Goal: Task Accomplishment & Management: Use online tool/utility

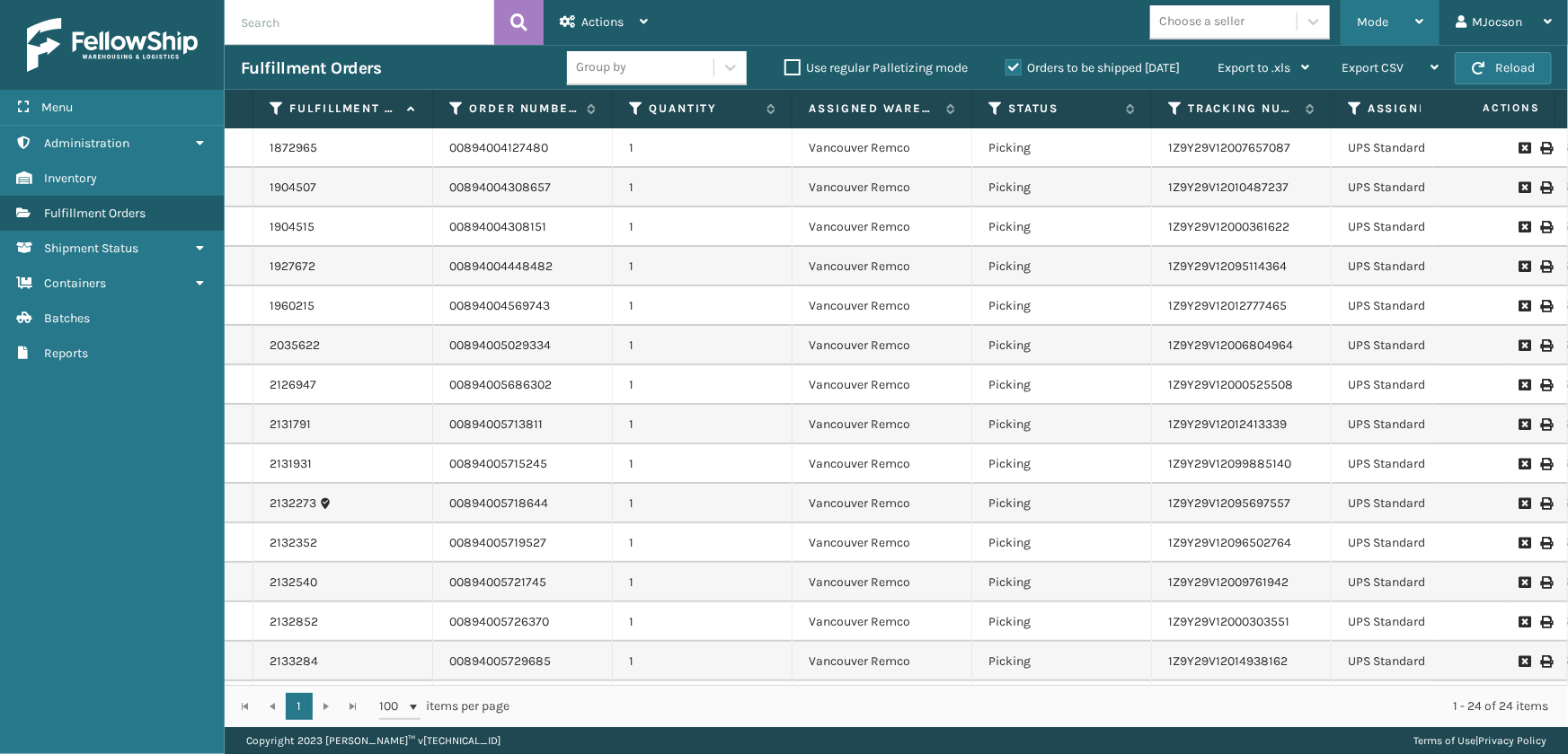
click at [1391, 22] on div "Mode" at bounding box center [1389, 22] width 66 height 45
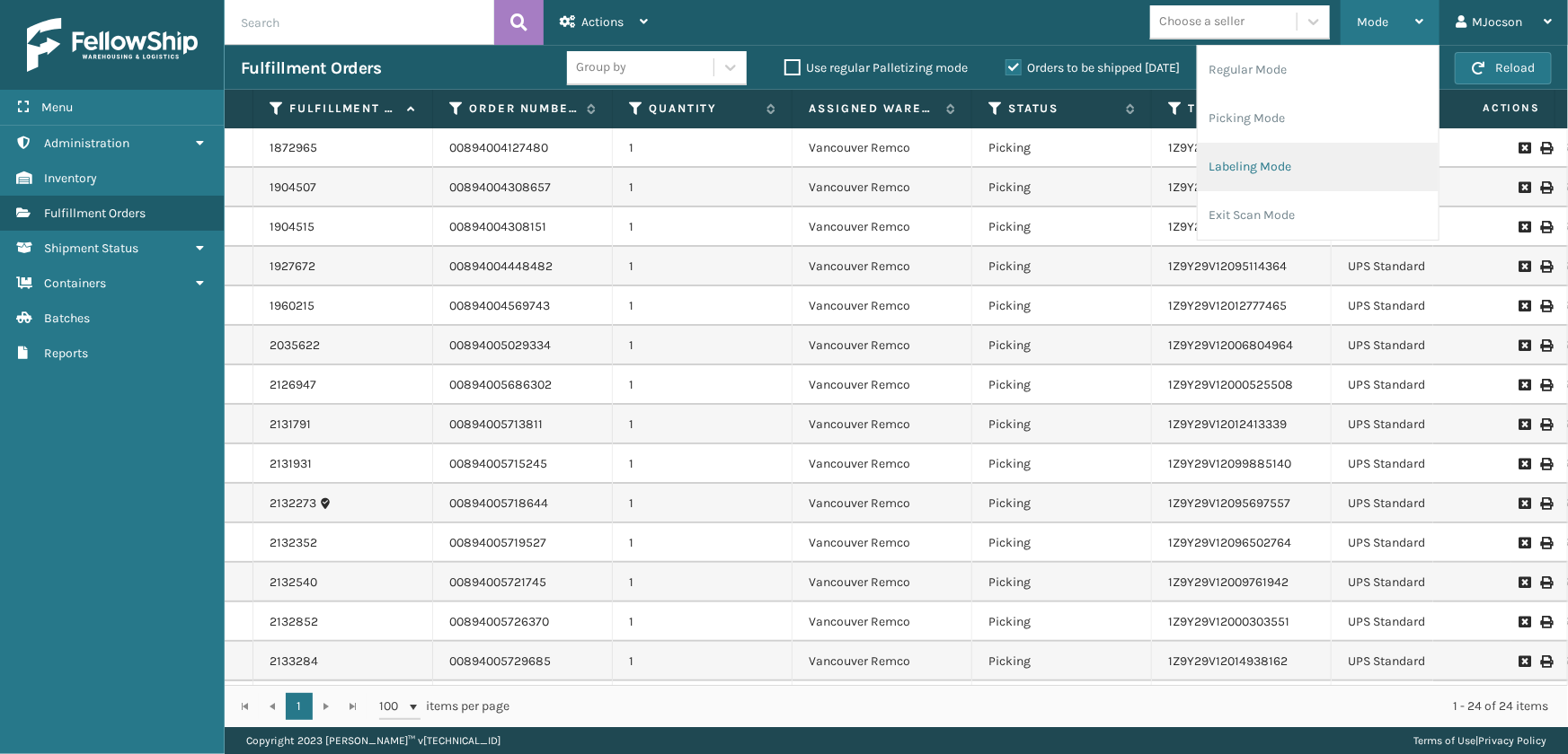
click at [1257, 165] on li "Labeling Mode" at bounding box center [1318, 167] width 241 height 49
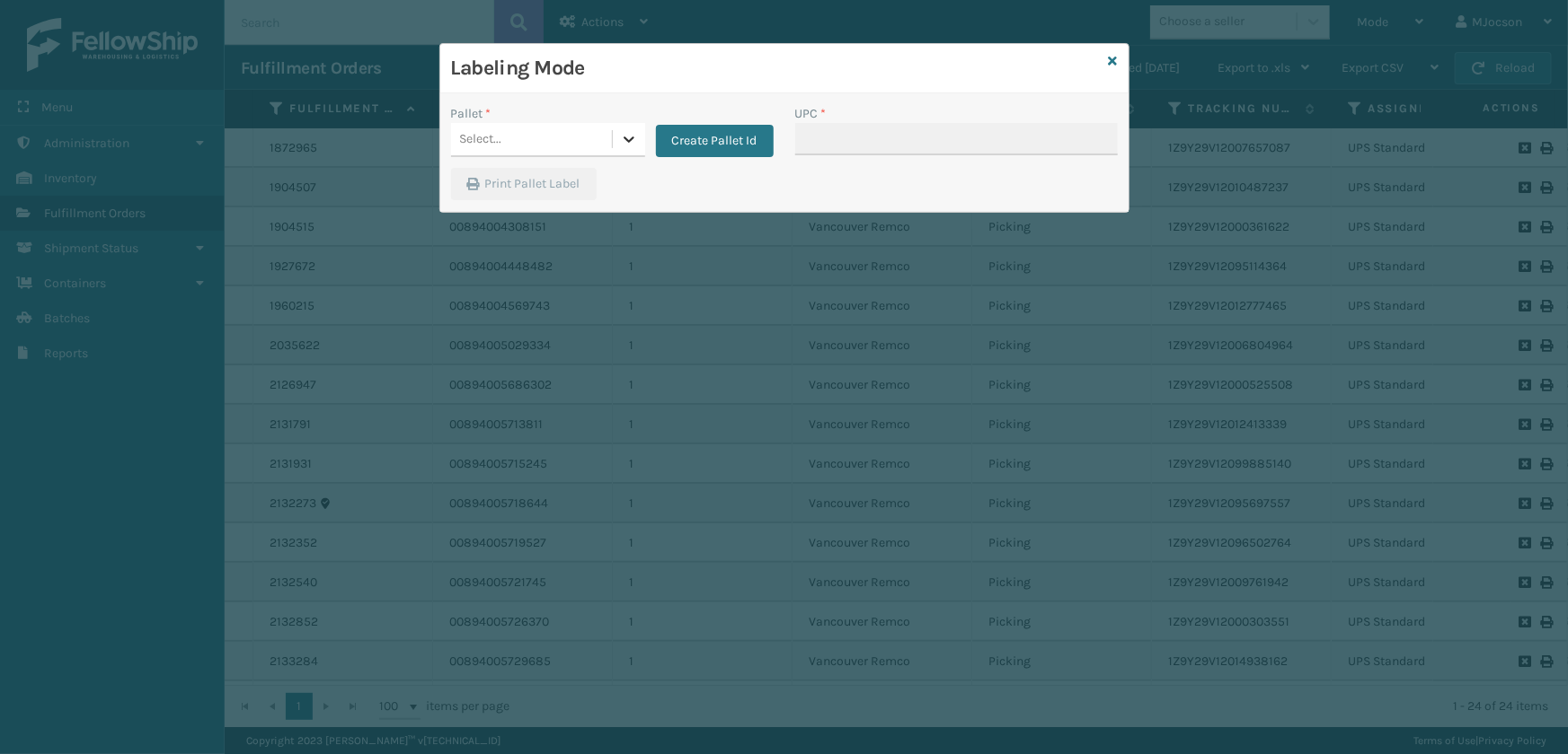
click at [620, 140] on icon at bounding box center [629, 139] width 18 height 18
click at [734, 143] on button "Create Pallet Id" at bounding box center [715, 141] width 117 height 32
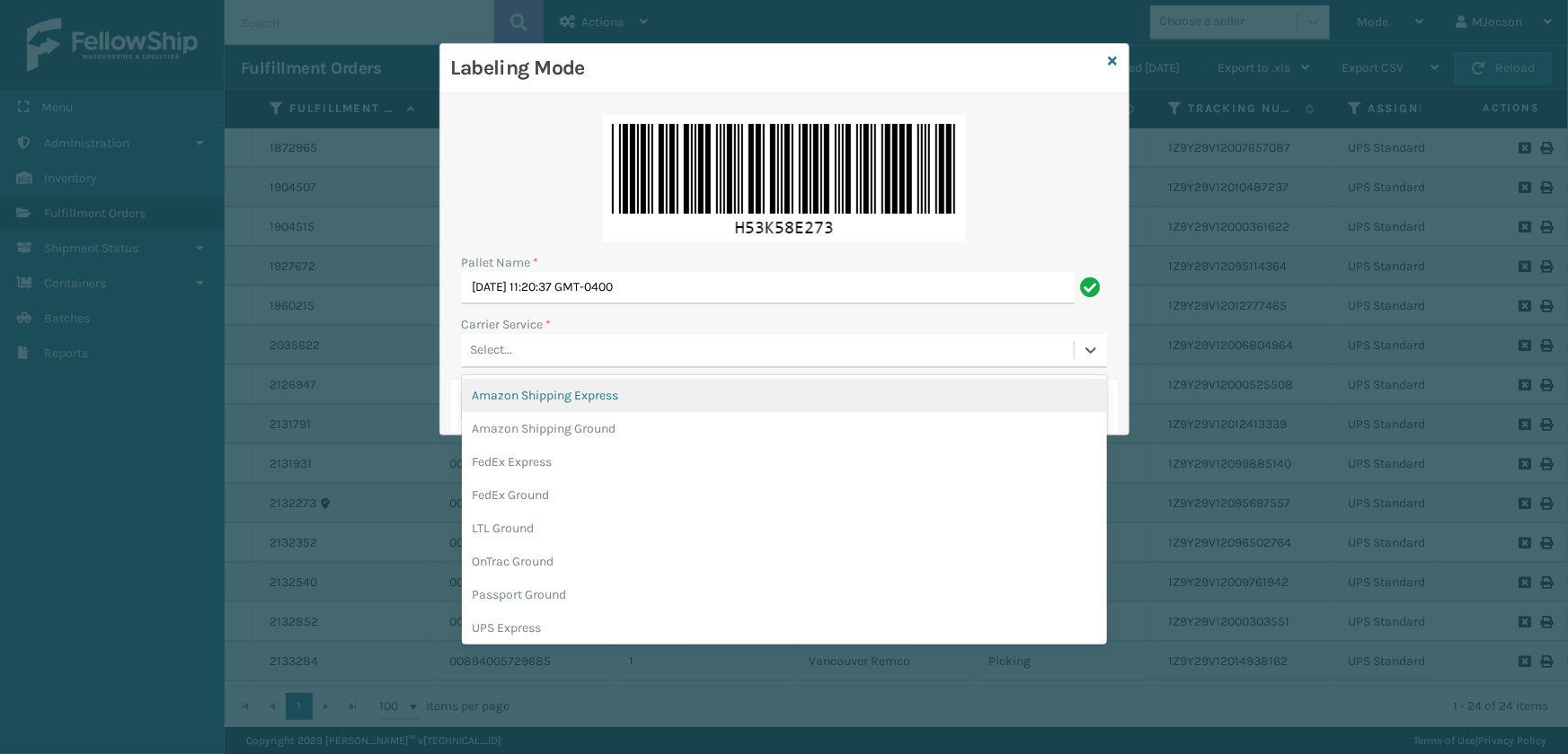
click at [494, 350] on div "Select..." at bounding box center [491, 350] width 42 height 18
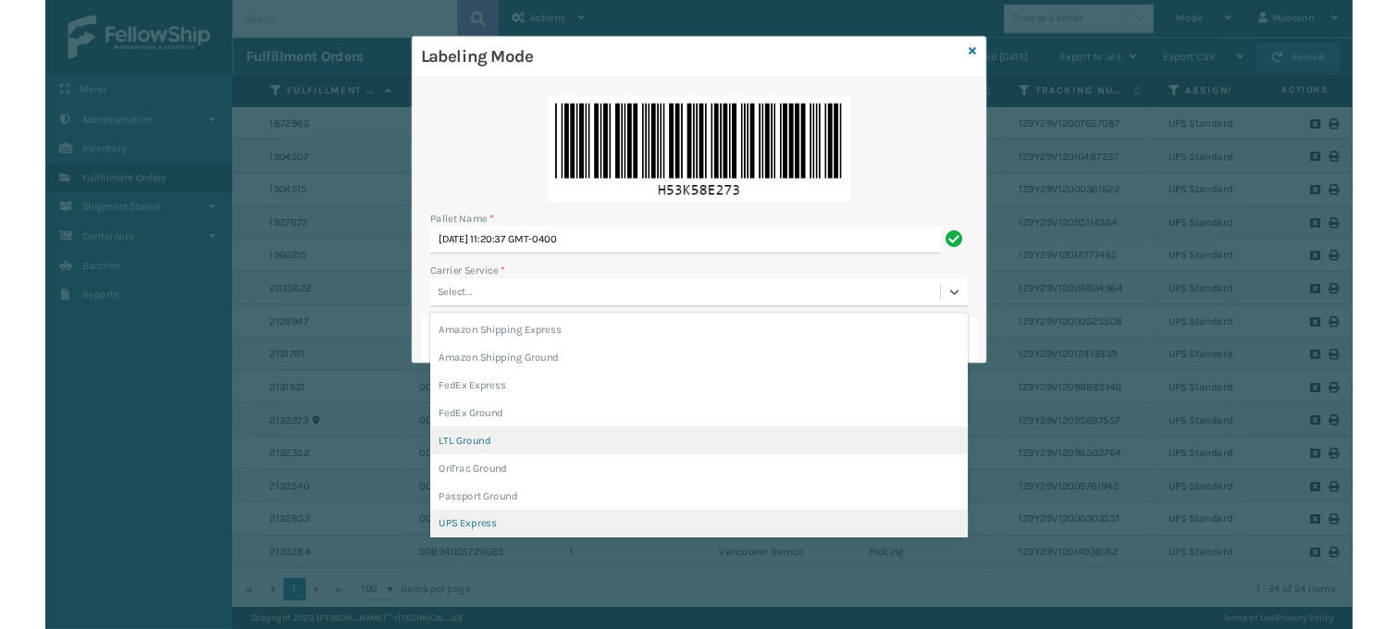
scroll to position [106, 0]
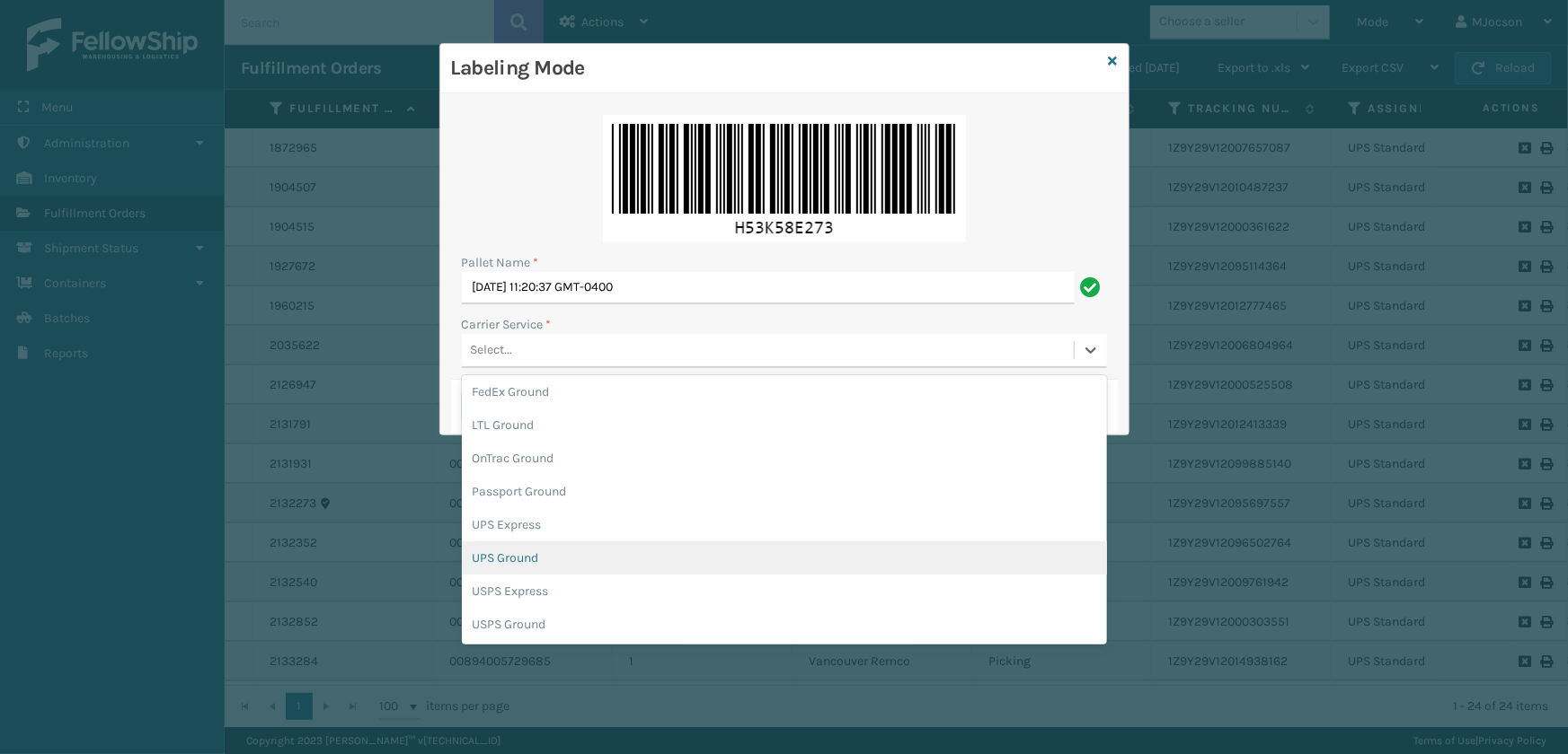
click at [530, 557] on div "UPS Ground" at bounding box center [784, 558] width 645 height 33
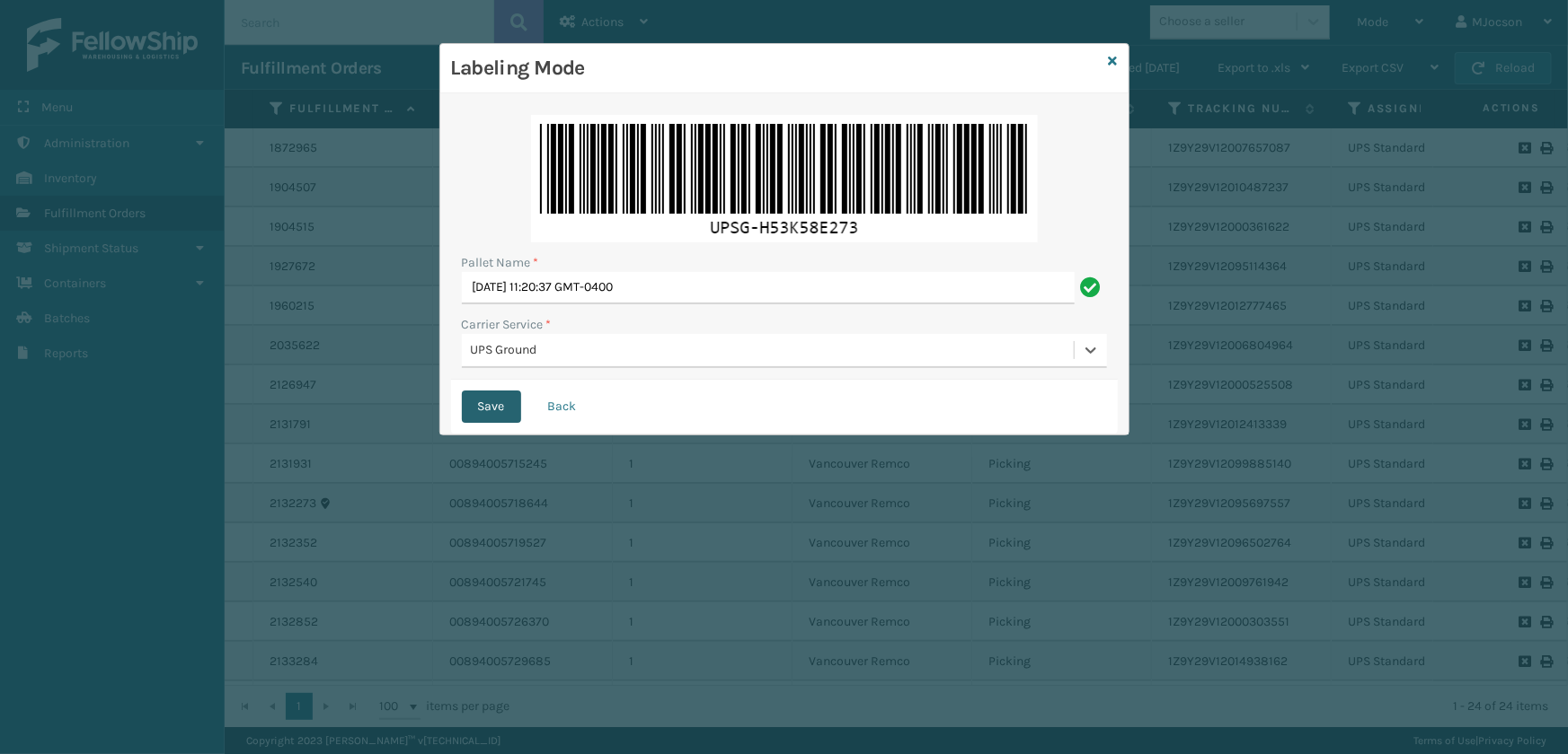
click at [476, 412] on button "Save" at bounding box center [491, 407] width 59 height 32
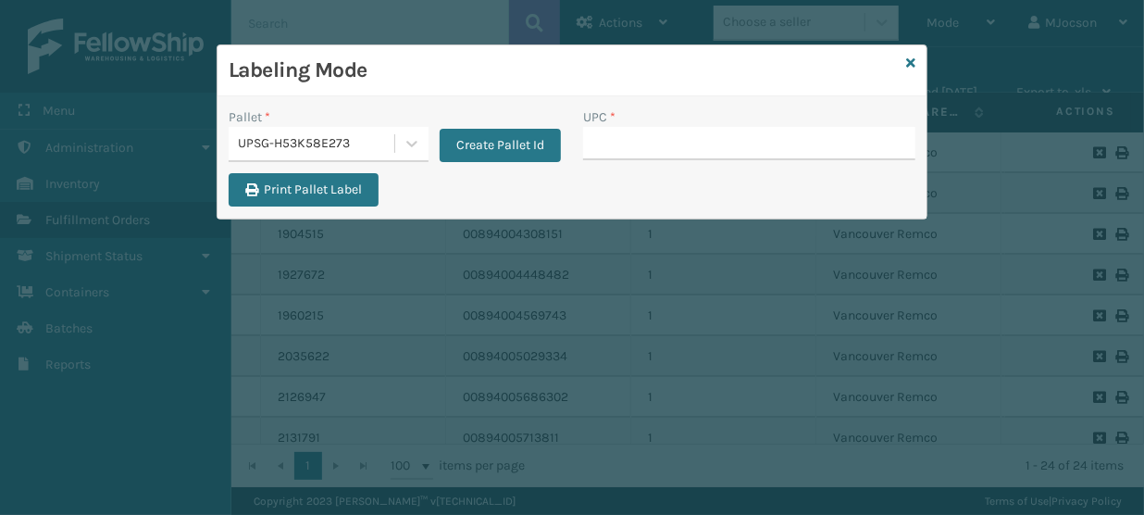
click at [903, 60] on div "Labeling Mode" at bounding box center [571, 70] width 709 height 51
click at [909, 63] on icon at bounding box center [910, 62] width 9 height 13
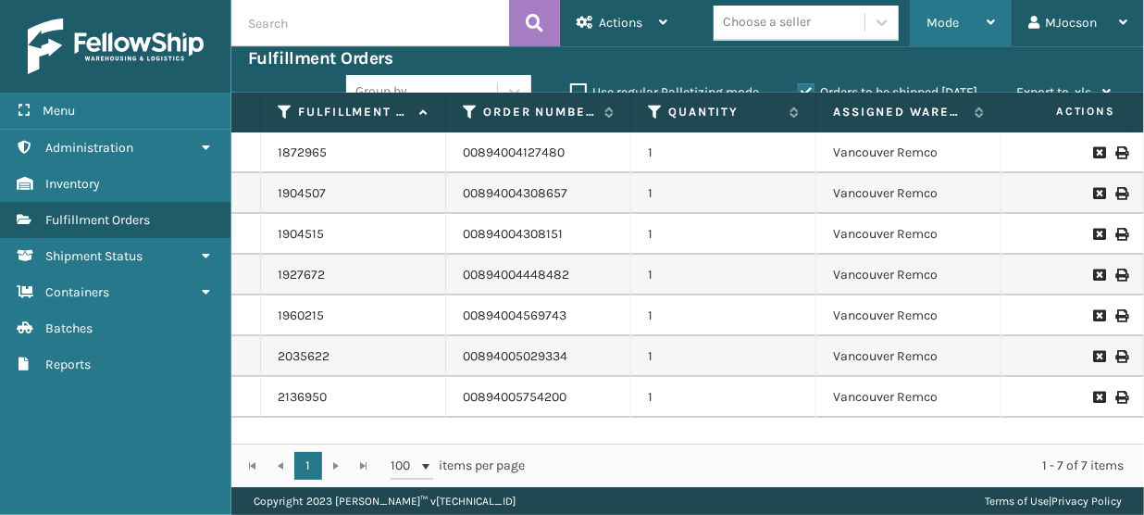
click at [955, 21] on span "Mode" at bounding box center [942, 23] width 32 height 16
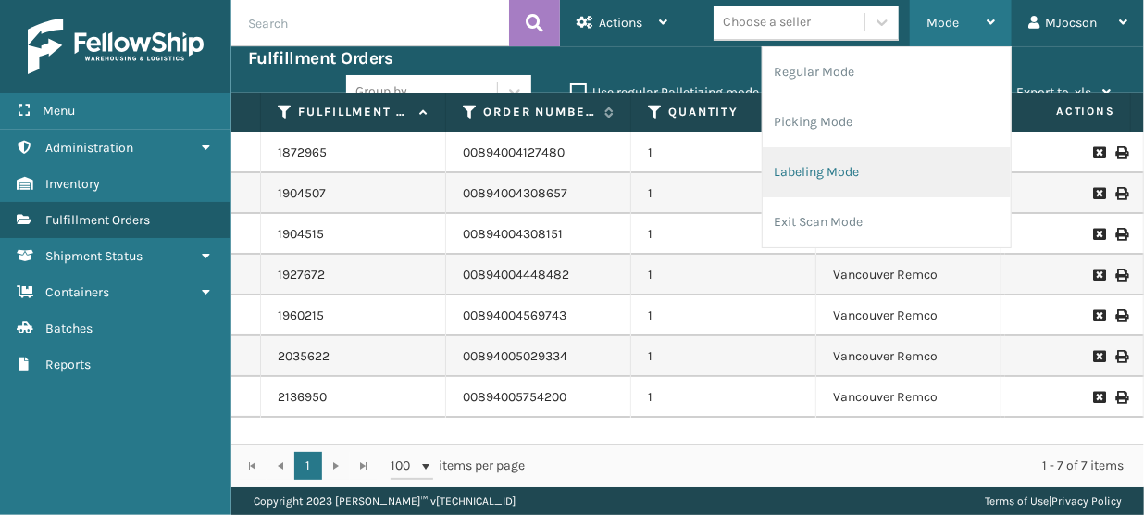
click at [813, 175] on li "Labeling Mode" at bounding box center [887, 172] width 248 height 50
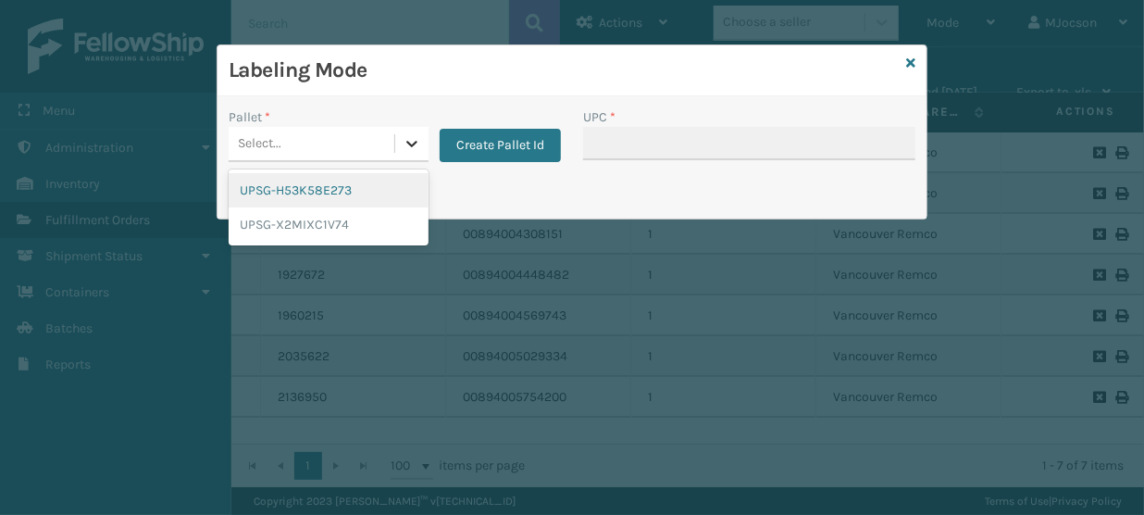
click at [409, 141] on icon at bounding box center [412, 143] width 19 height 19
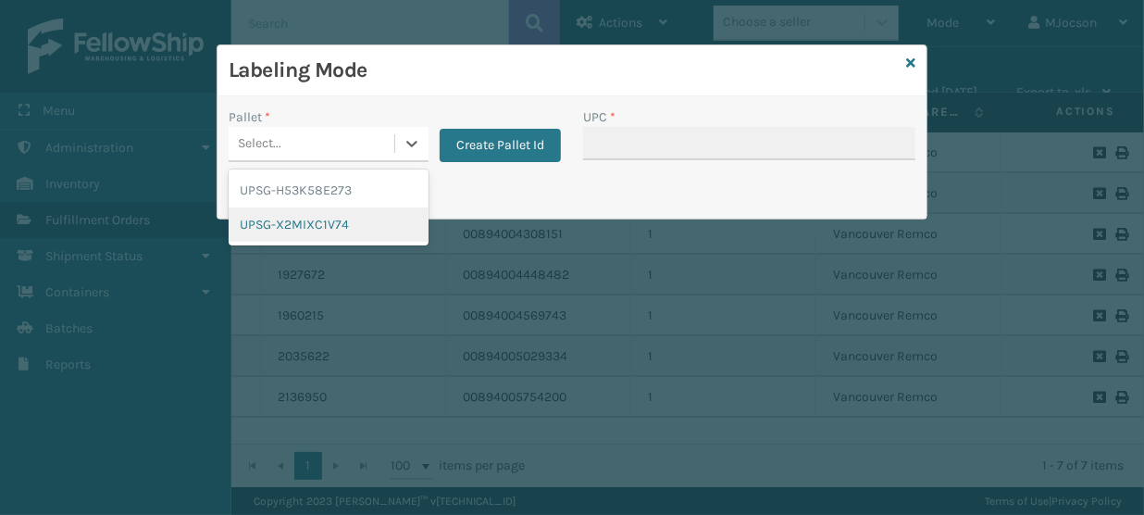
click at [330, 224] on div "UPSG-X2MIXC1V74" at bounding box center [329, 224] width 200 height 34
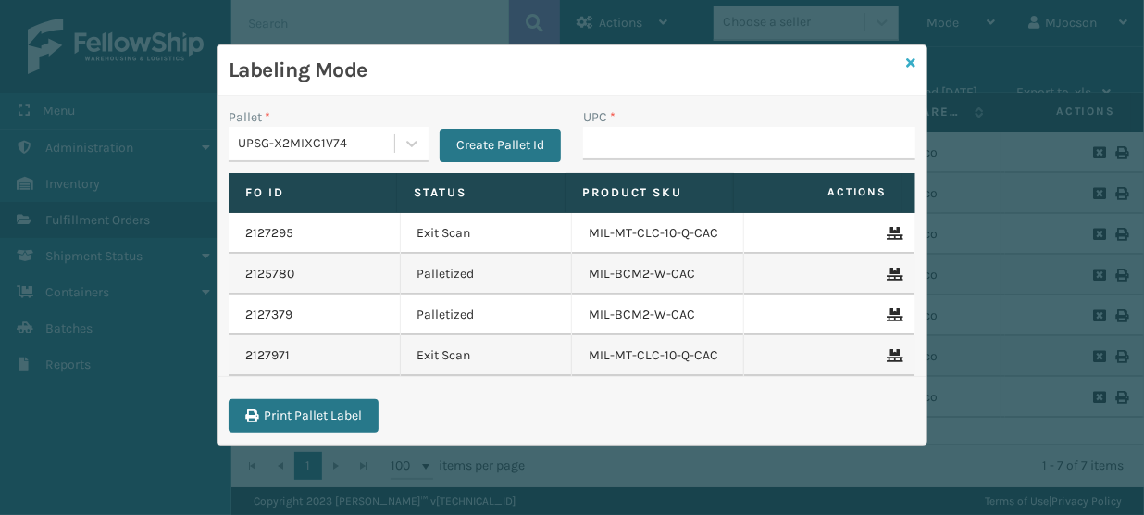
click at [908, 63] on icon at bounding box center [910, 62] width 9 height 13
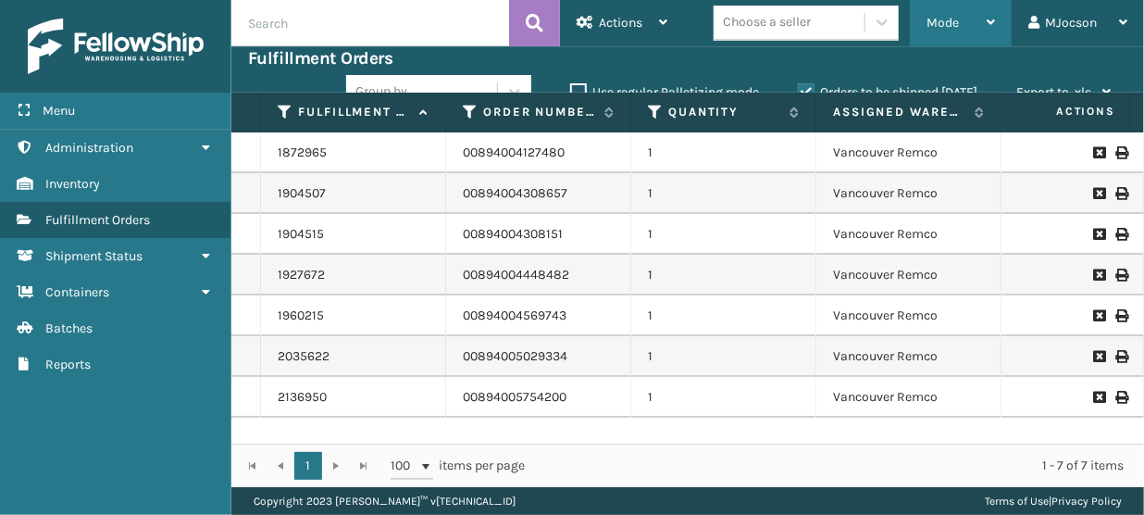
click at [953, 31] on div "Mode" at bounding box center [960, 23] width 68 height 46
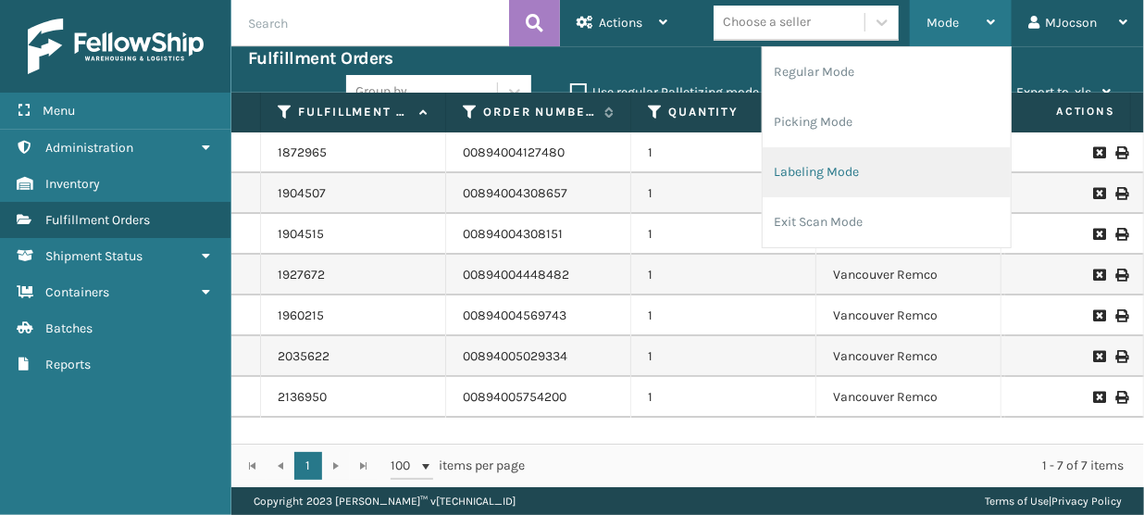
click at [823, 173] on li "Labeling Mode" at bounding box center [887, 172] width 248 height 50
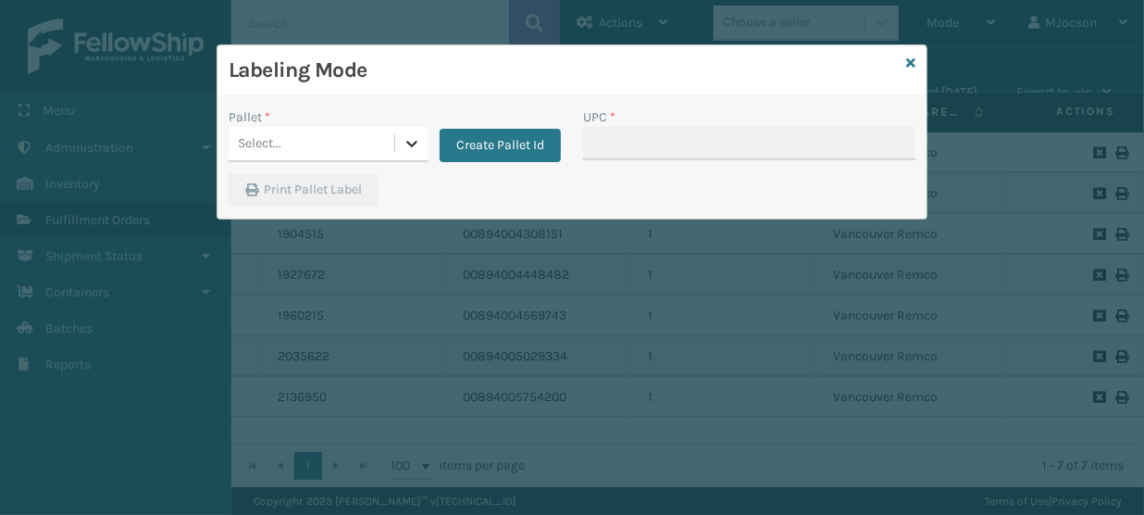
click at [406, 142] on icon at bounding box center [411, 144] width 11 height 6
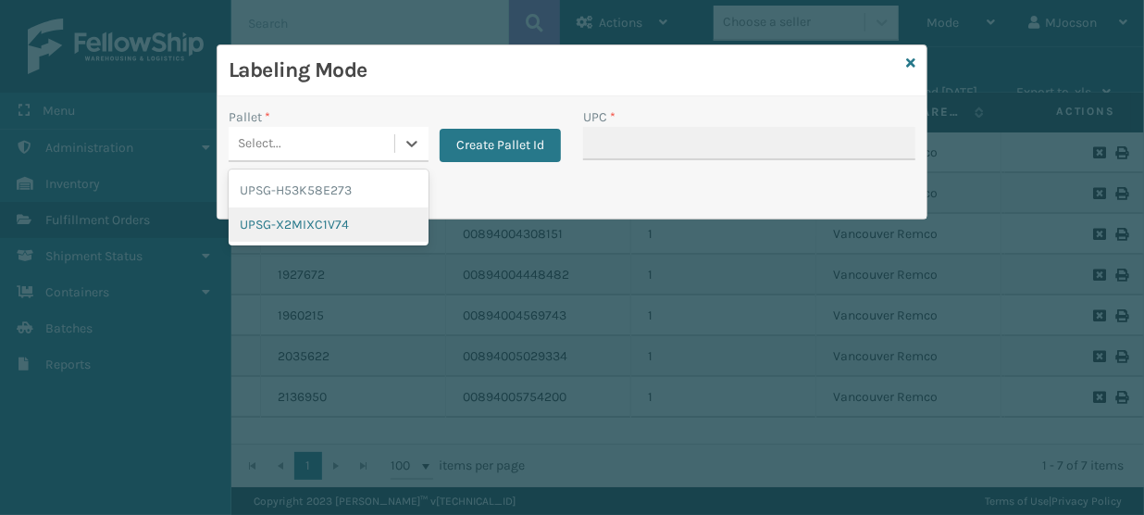
click at [332, 226] on div "UPSG-X2MIXC1V74" at bounding box center [329, 224] width 200 height 34
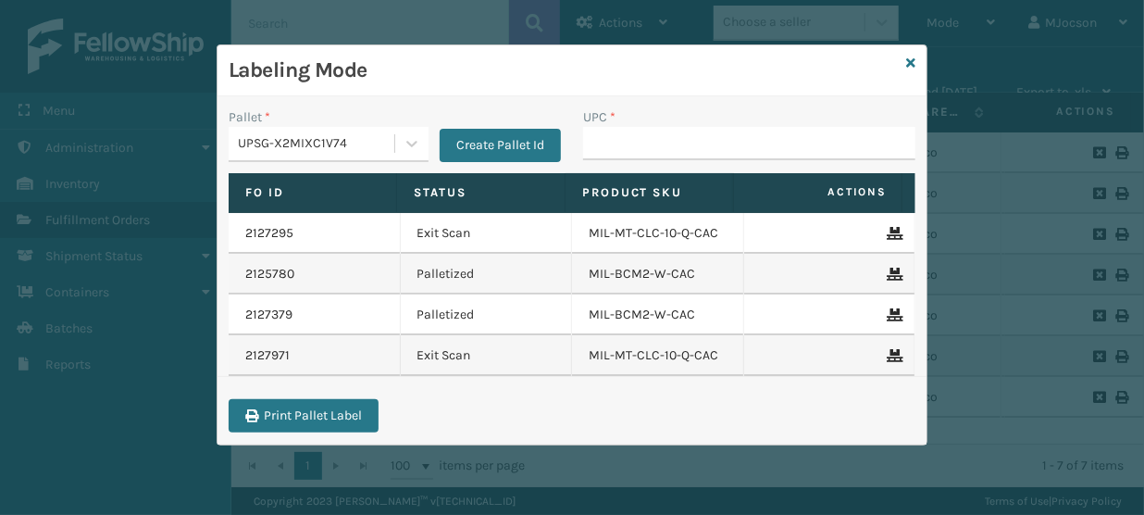
click at [911, 55] on link at bounding box center [910, 63] width 9 height 19
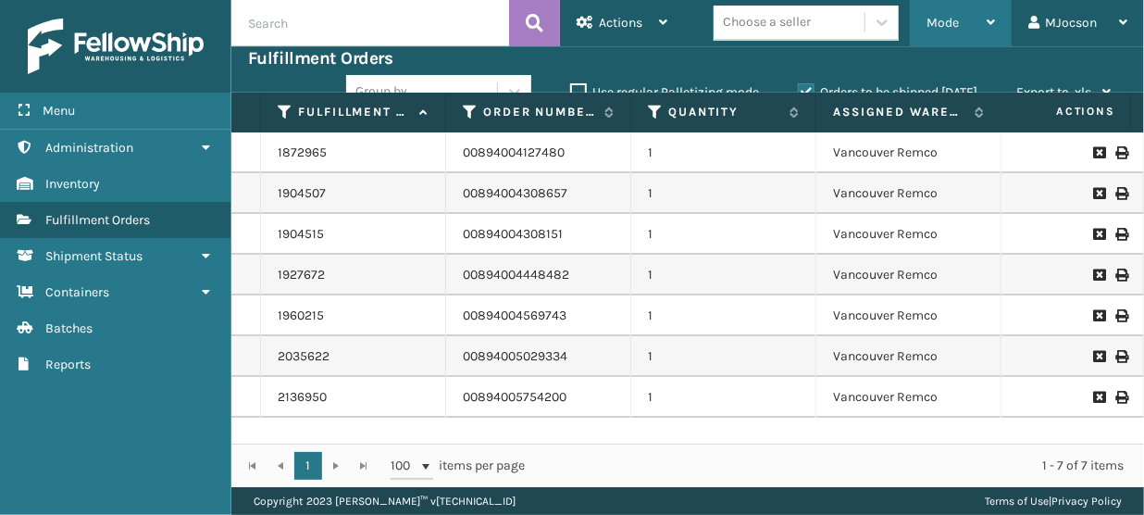
click at [949, 27] on span "Mode" at bounding box center [942, 23] width 32 height 16
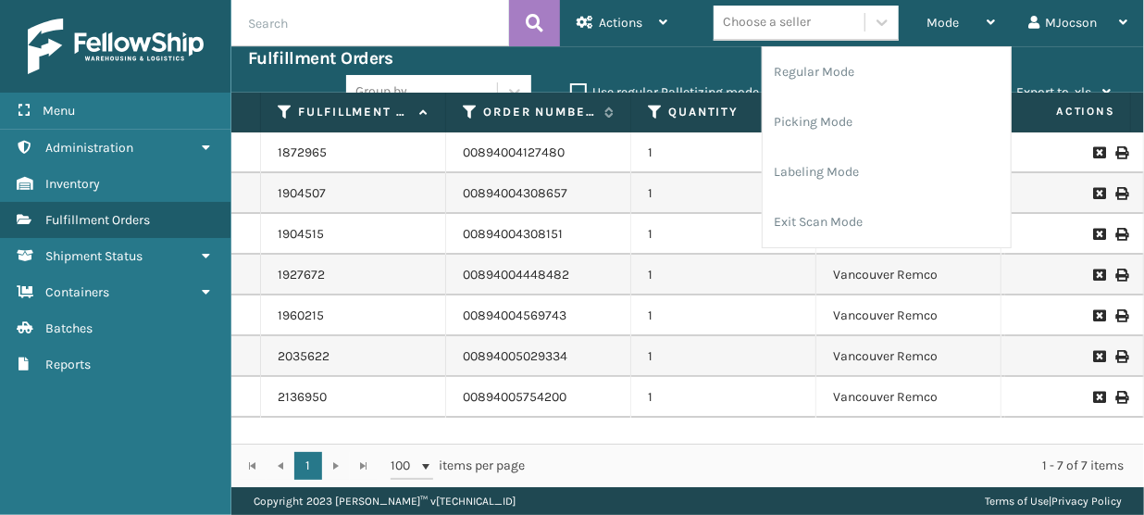
click at [712, 221] on td "1" at bounding box center [723, 234] width 185 height 41
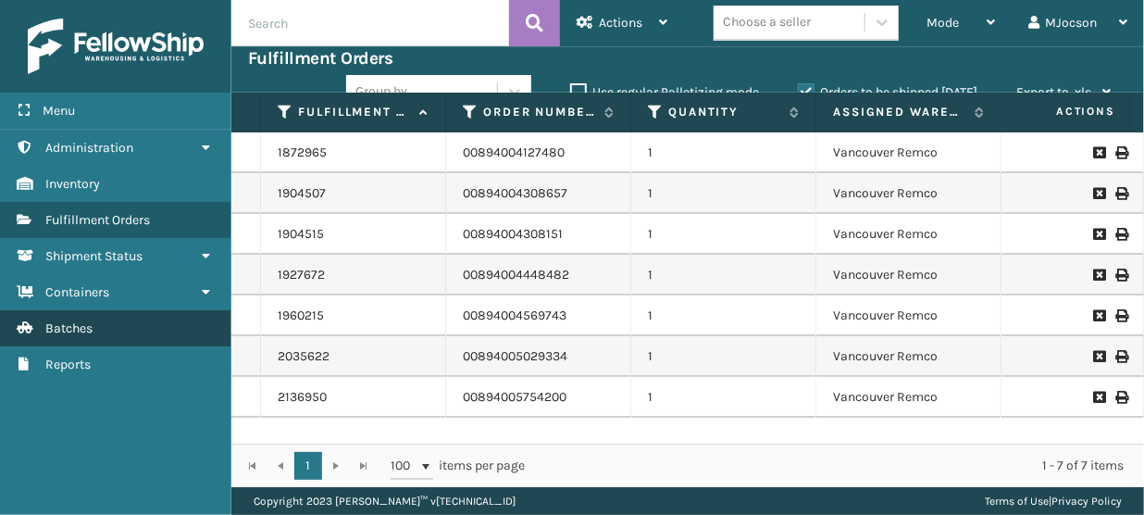
click at [114, 329] on link "Batches" at bounding box center [115, 328] width 230 height 36
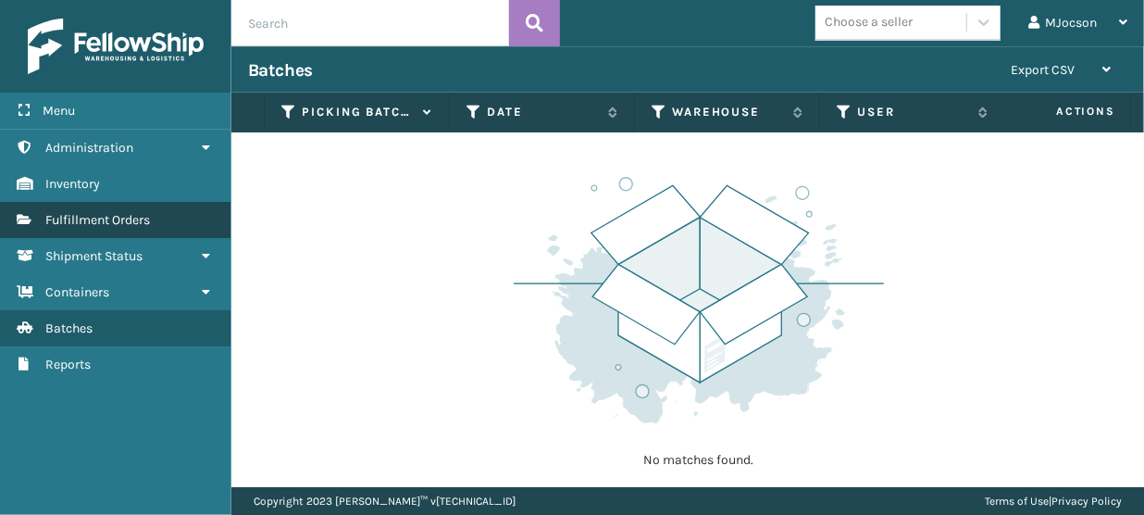
click at [91, 214] on span "Fulfillment Orders" at bounding box center [97, 220] width 105 height 16
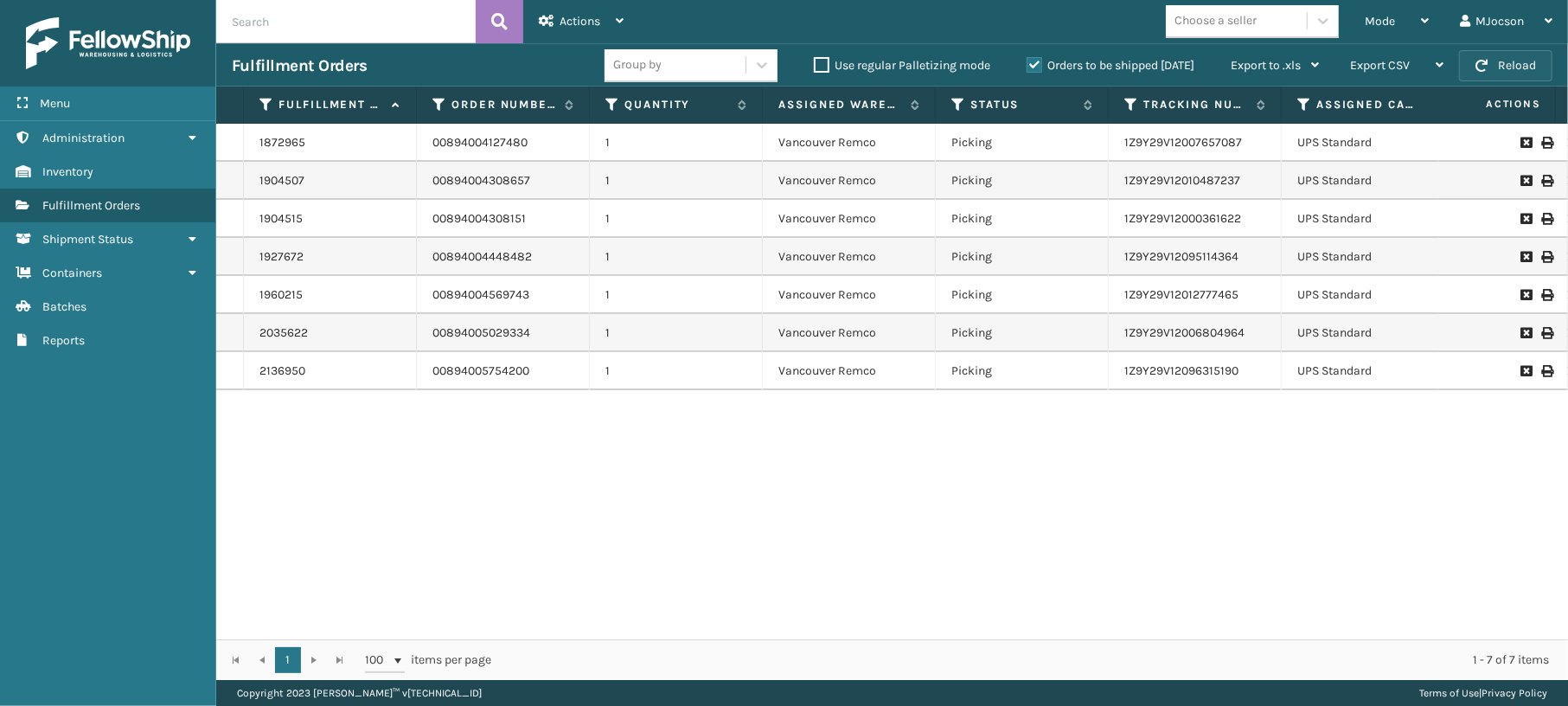
click at [1505, 56] on button "Reload" at bounding box center [1505, 65] width 93 height 31
click at [1376, 26] on span "Mode" at bounding box center [1379, 22] width 30 height 15
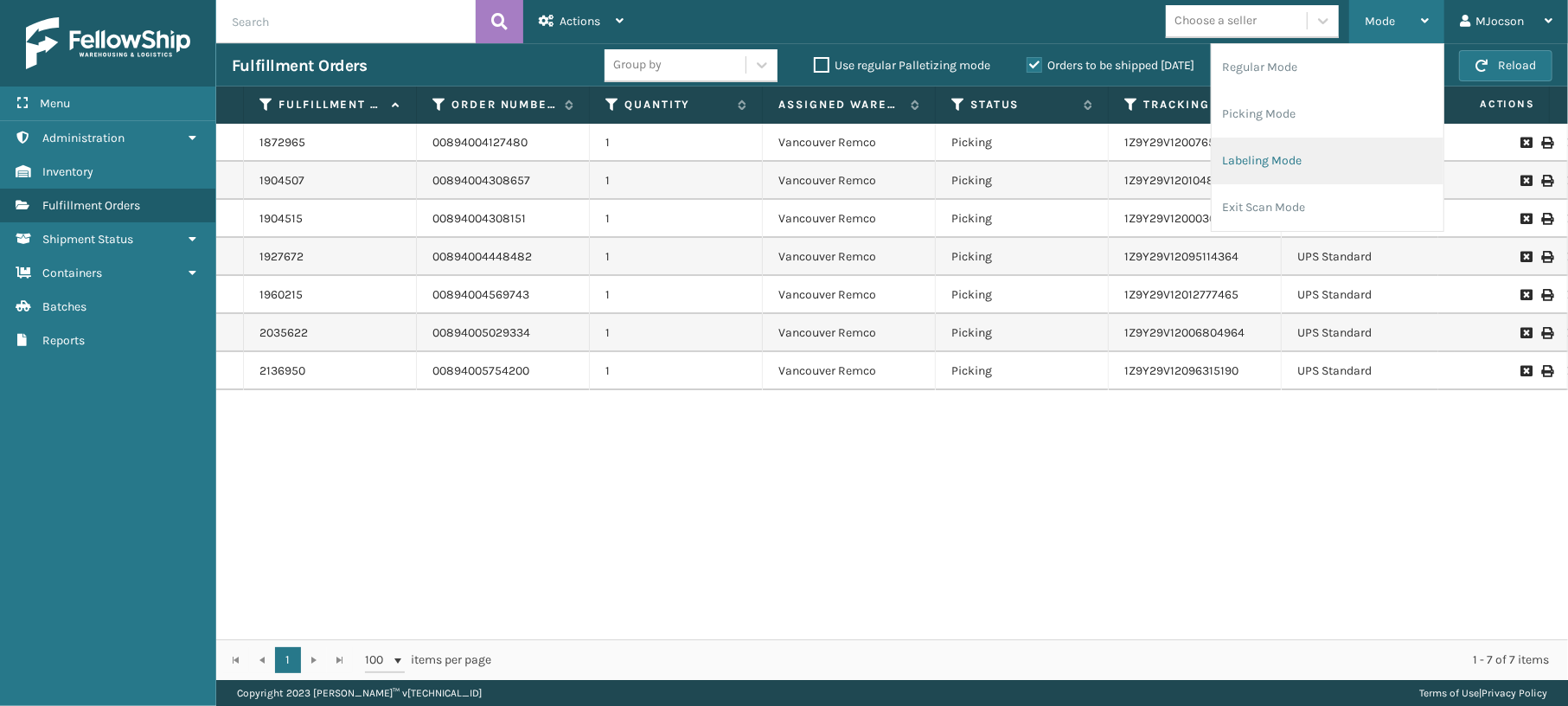
click at [1288, 161] on li "Labeling Mode" at bounding box center [1328, 161] width 232 height 47
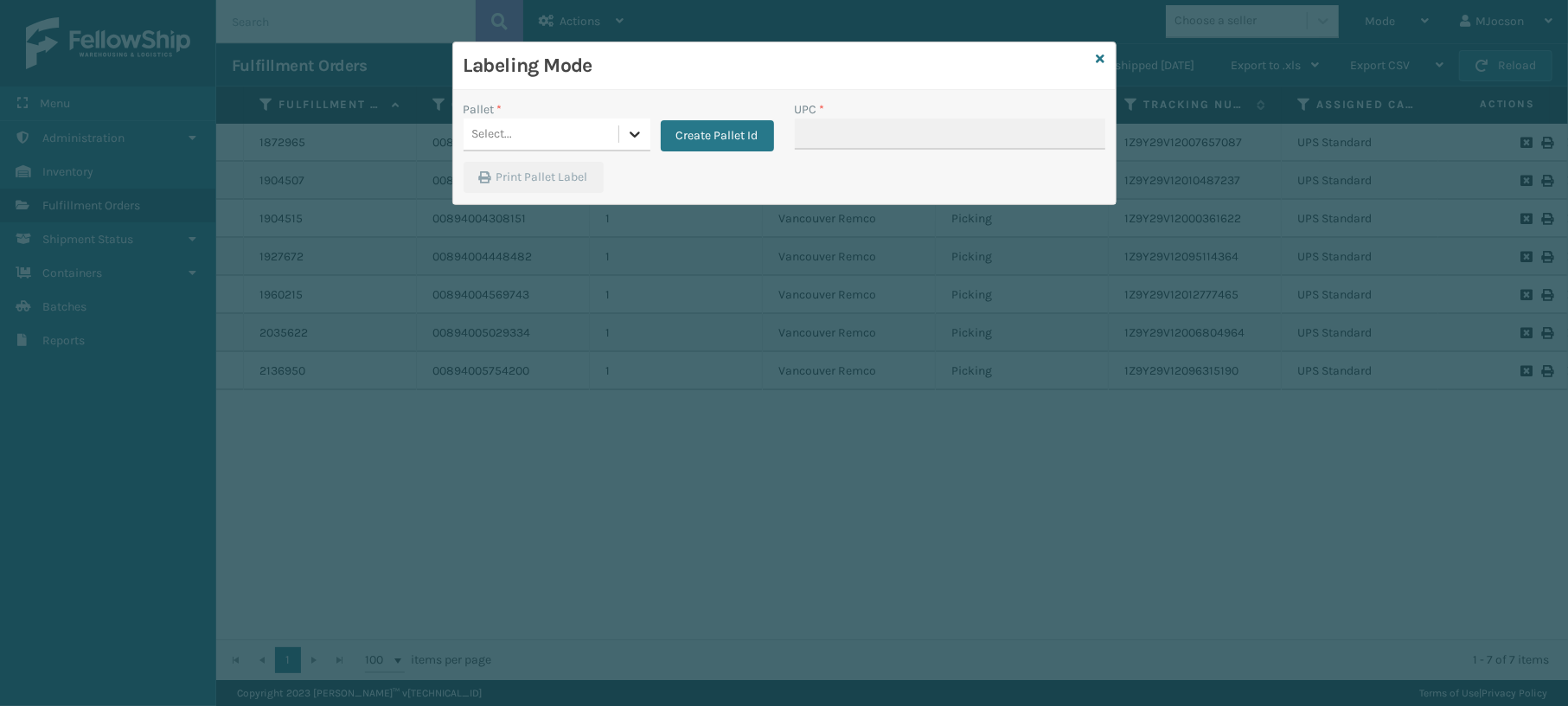
click at [636, 132] on icon at bounding box center [634, 134] width 18 height 18
click at [563, 209] on div "UPSG-X2MIXC1V74" at bounding box center [557, 209] width 187 height 32
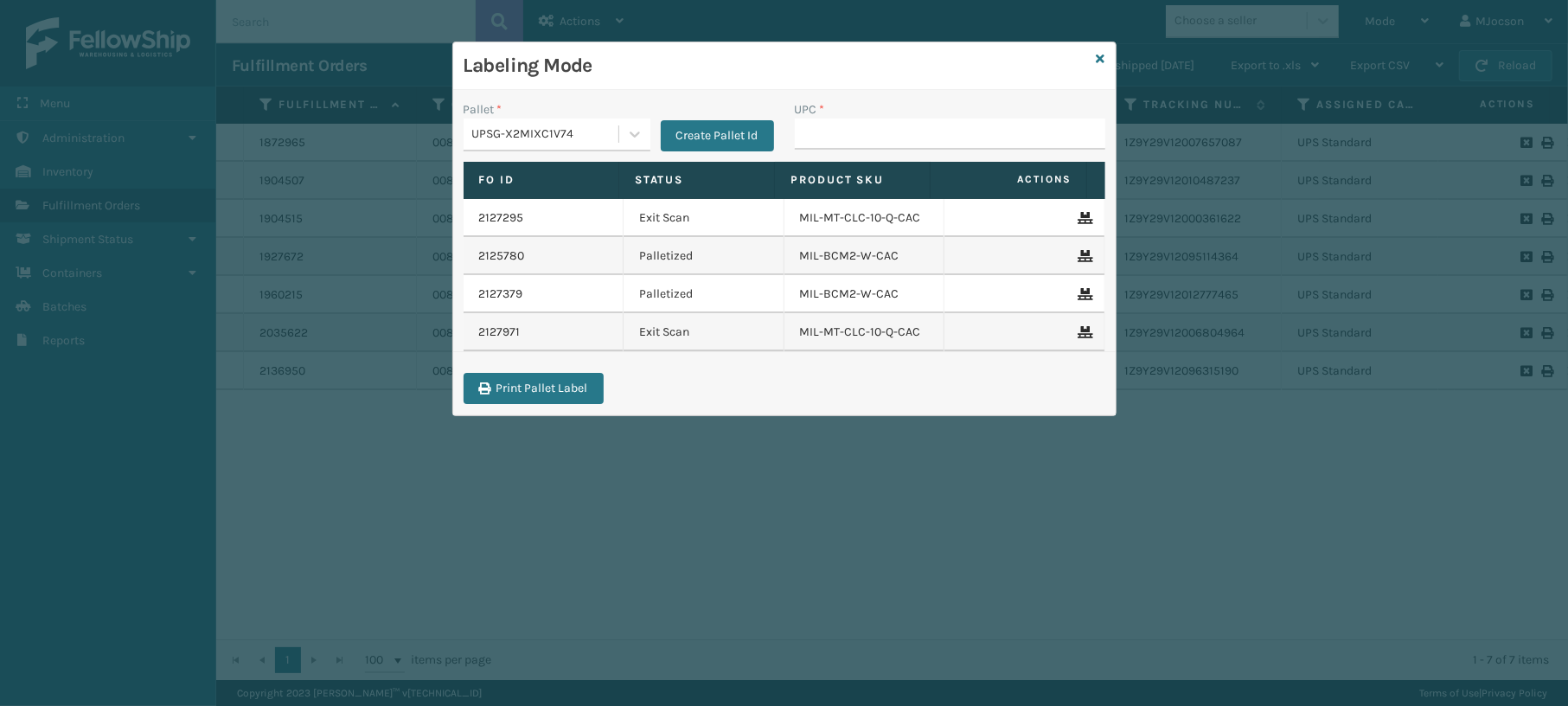
click at [1094, 57] on div "Labeling Mode" at bounding box center [784, 65] width 663 height 48
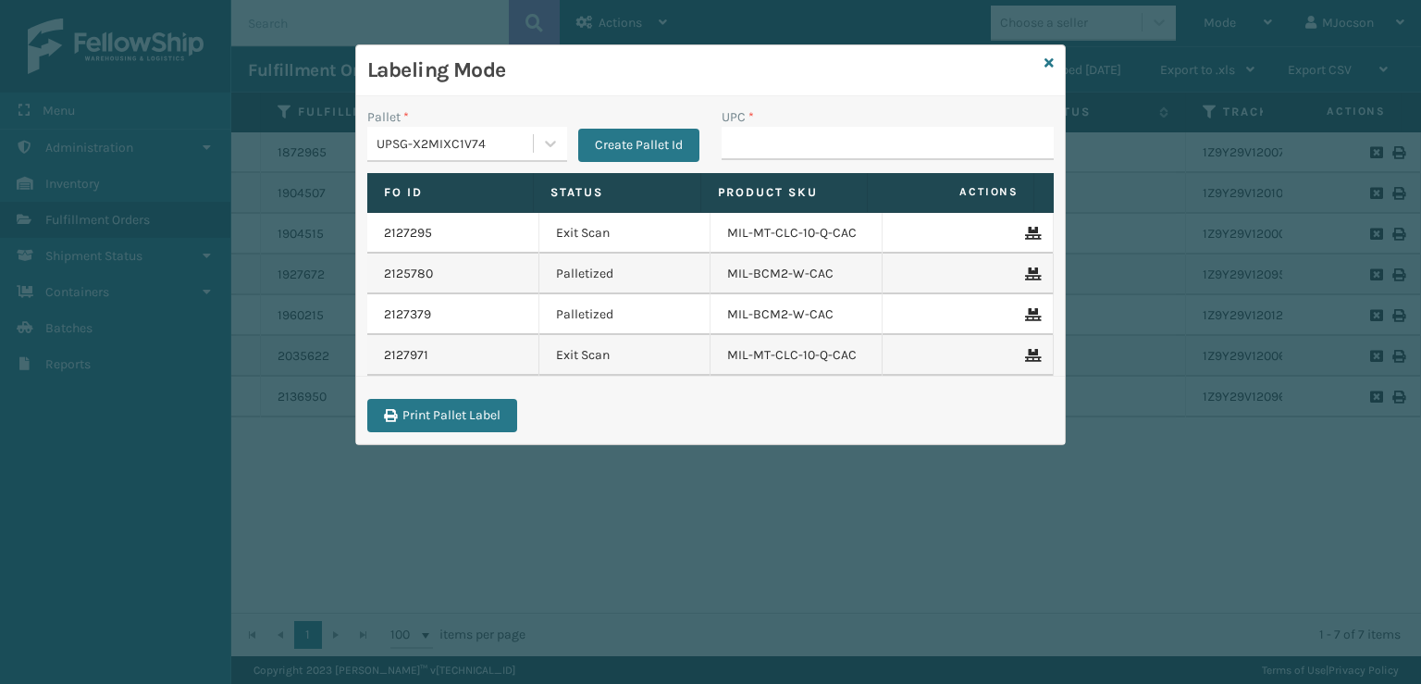
click at [1042, 59] on div "Labeling Mode" at bounding box center [710, 70] width 709 height 51
click at [1051, 68] on icon at bounding box center [1049, 62] width 9 height 13
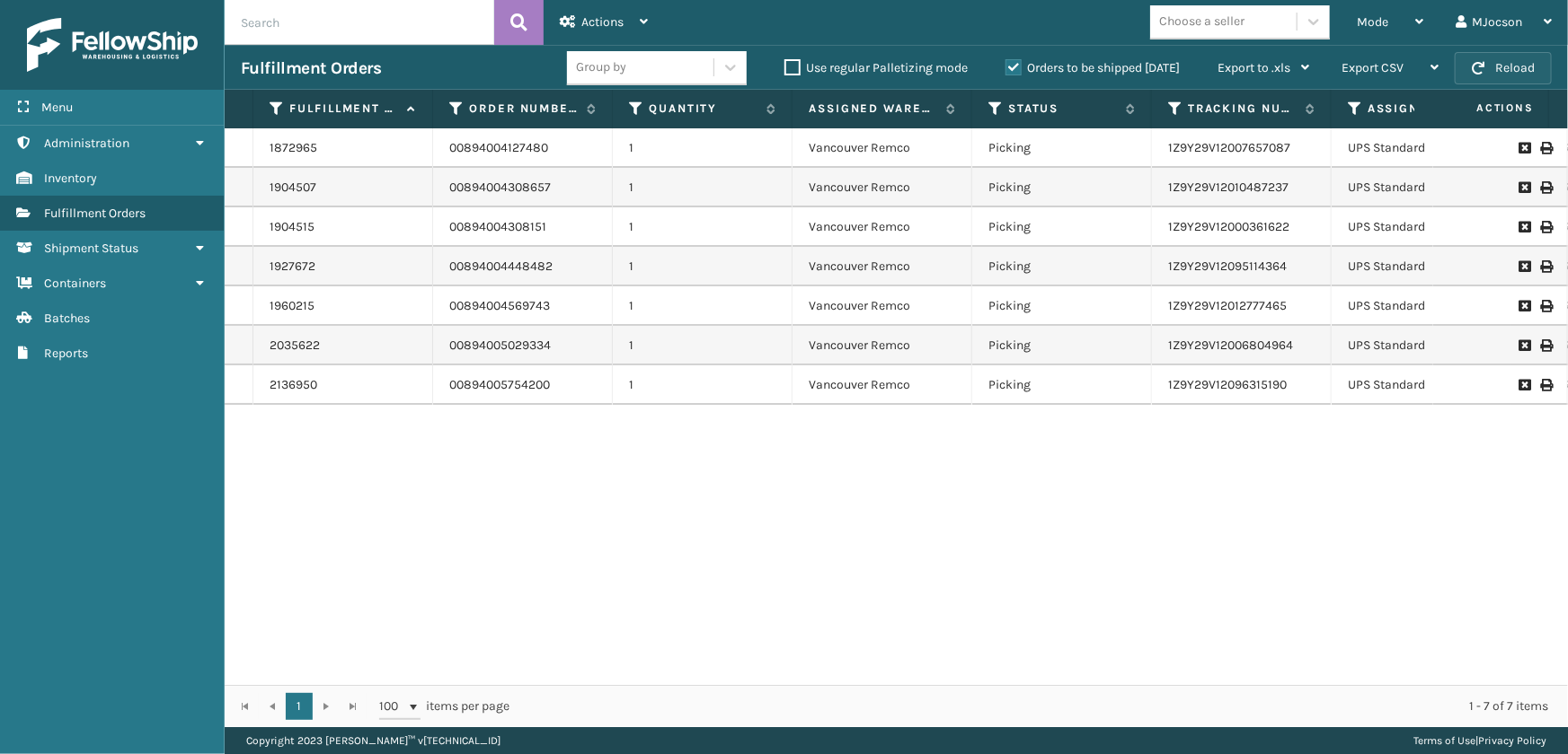
click at [1519, 72] on button "Reload" at bounding box center [1503, 68] width 97 height 32
click at [45, 326] on link "Batches" at bounding box center [112, 318] width 223 height 35
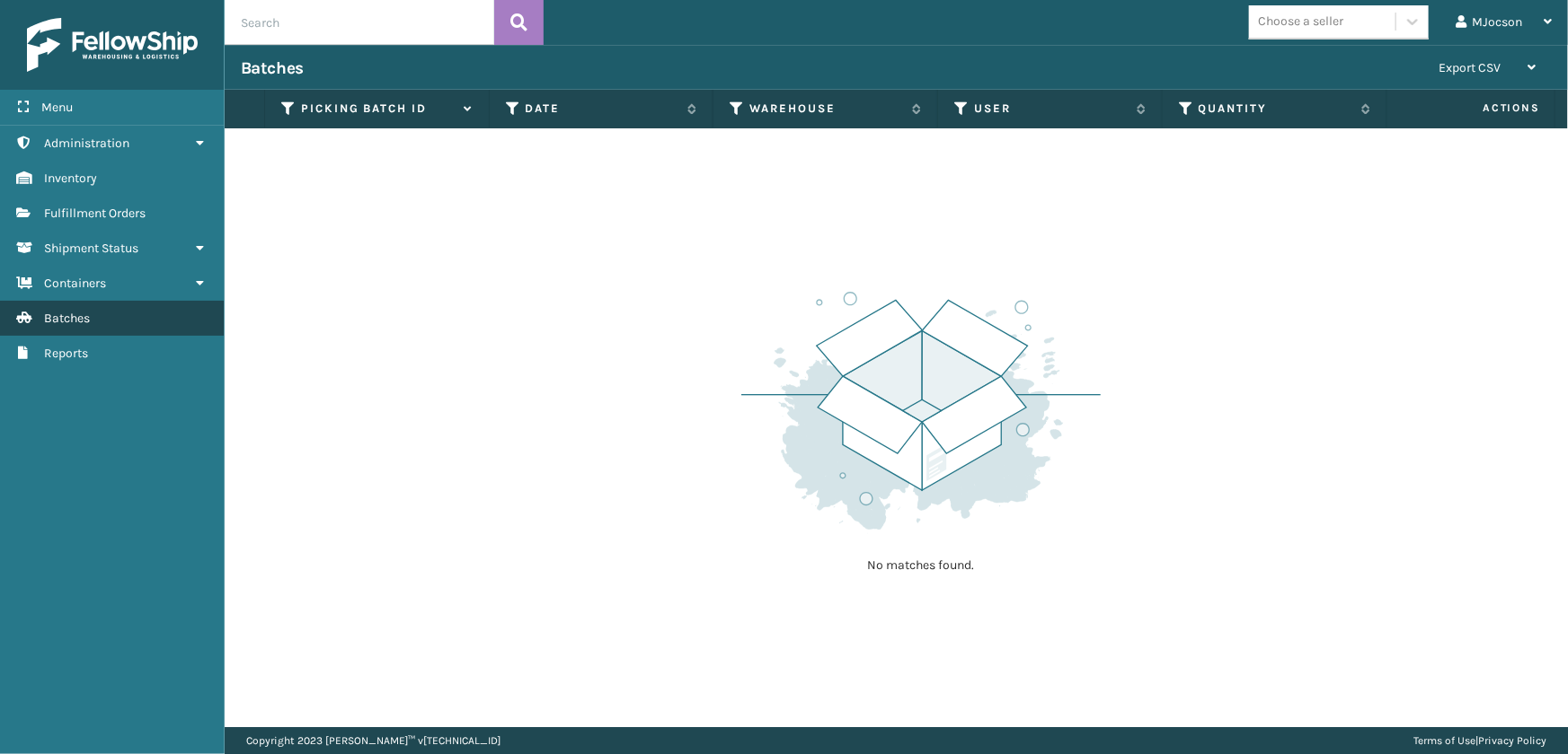
click at [139, 318] on link "Batches" at bounding box center [112, 318] width 223 height 35
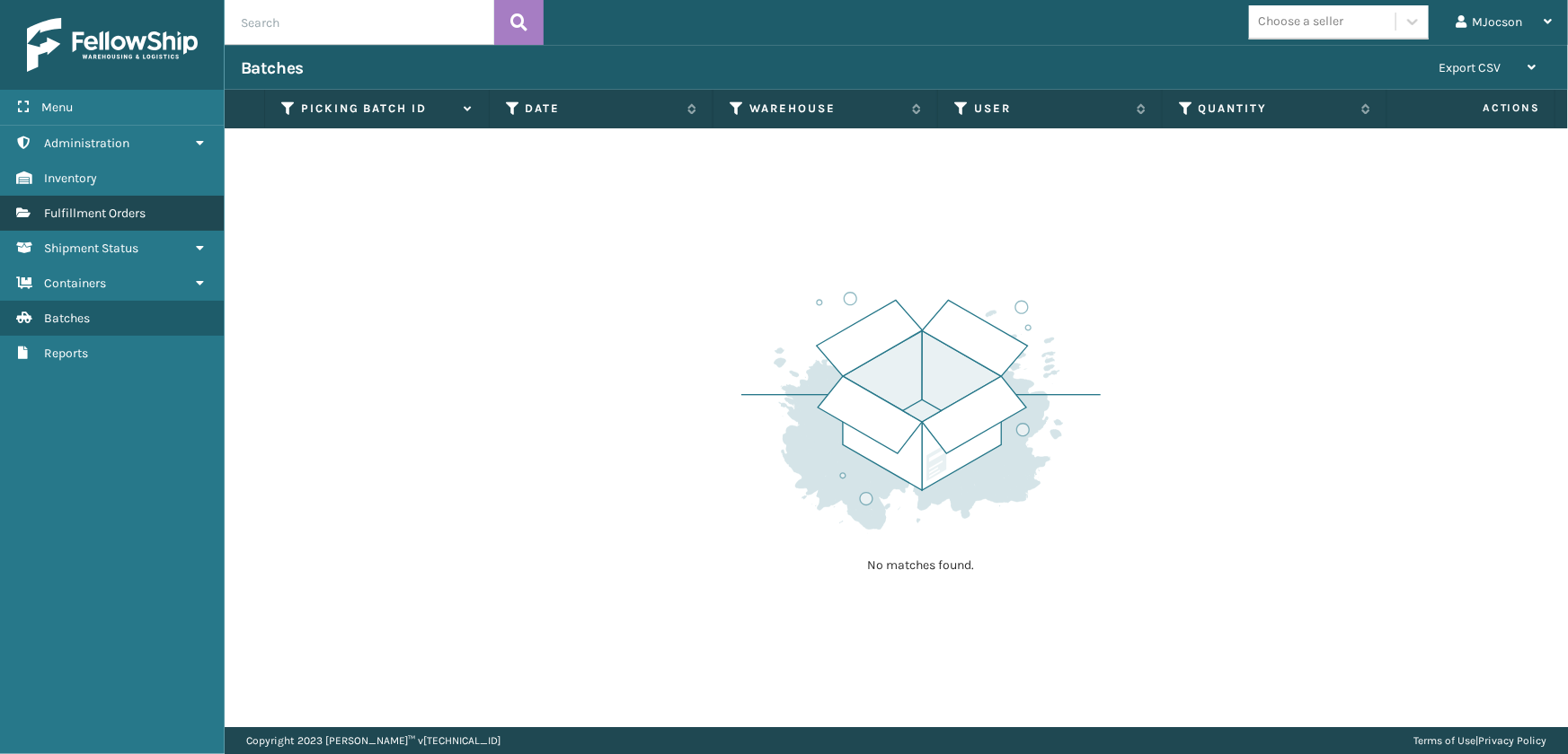
click at [128, 211] on span "Fulfillment Orders" at bounding box center [94, 213] width 102 height 16
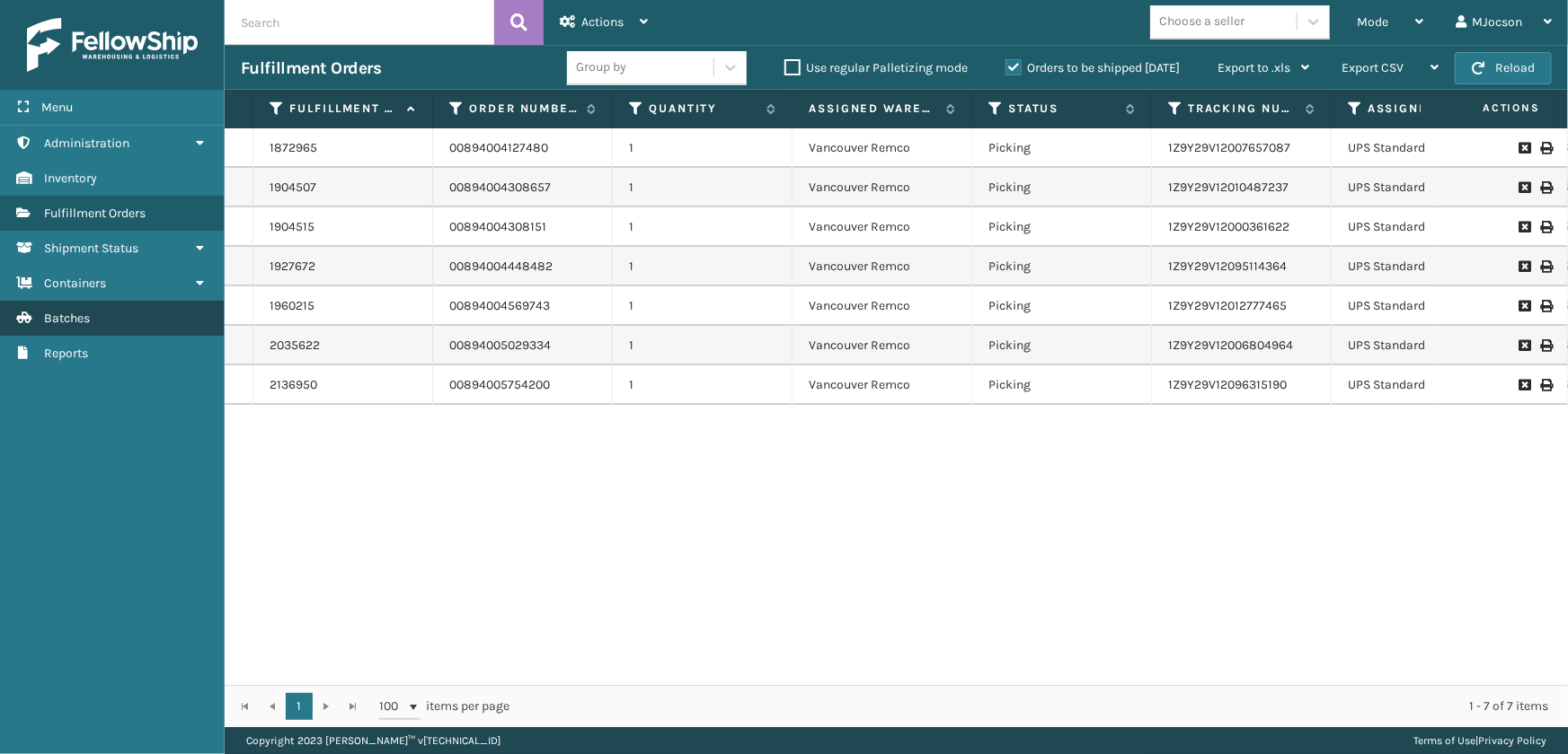
click at [63, 320] on span "Batches" at bounding box center [66, 318] width 46 height 16
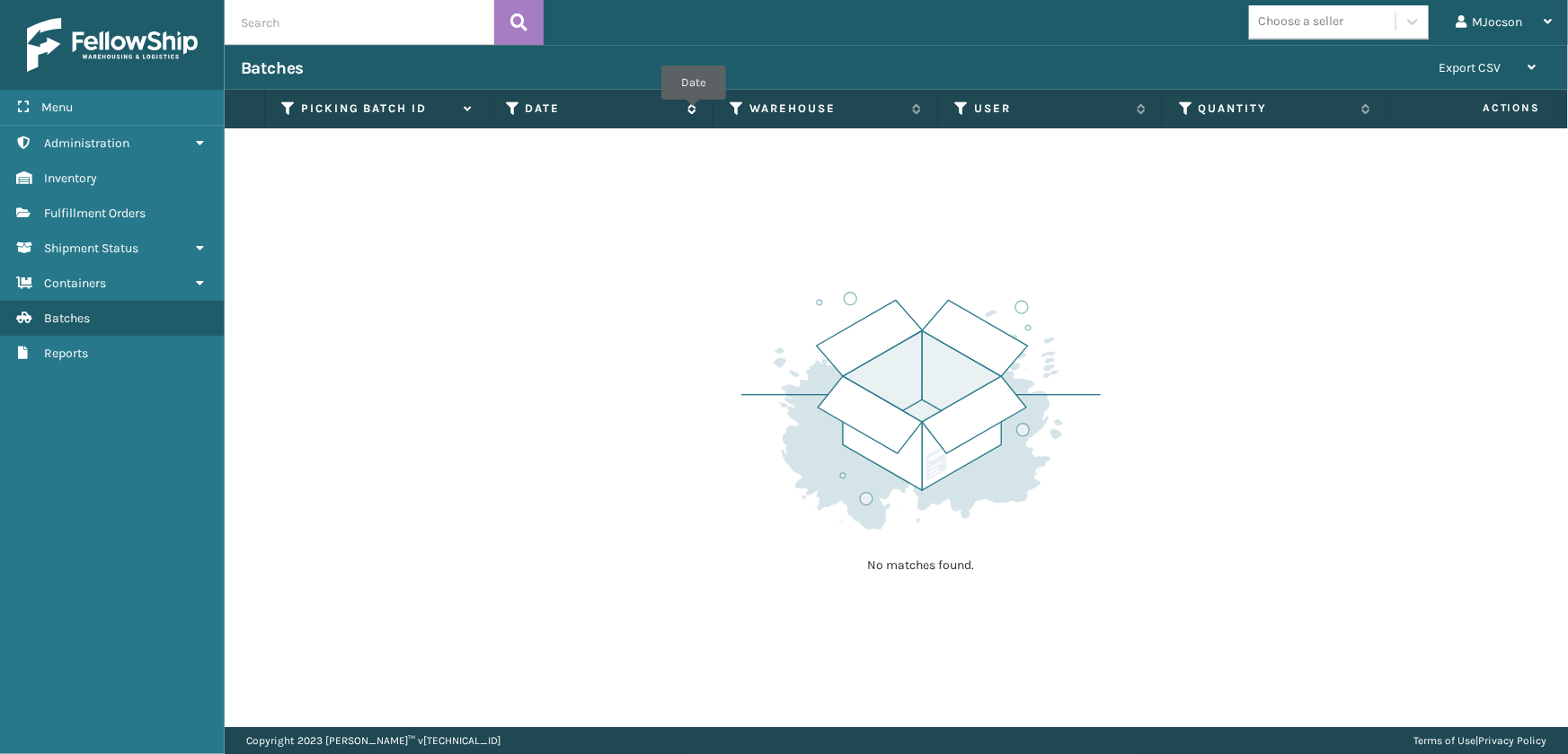
click at [693, 113] on icon at bounding box center [688, 108] width 15 height 11
click at [696, 108] on icon at bounding box center [688, 109] width 15 height 12
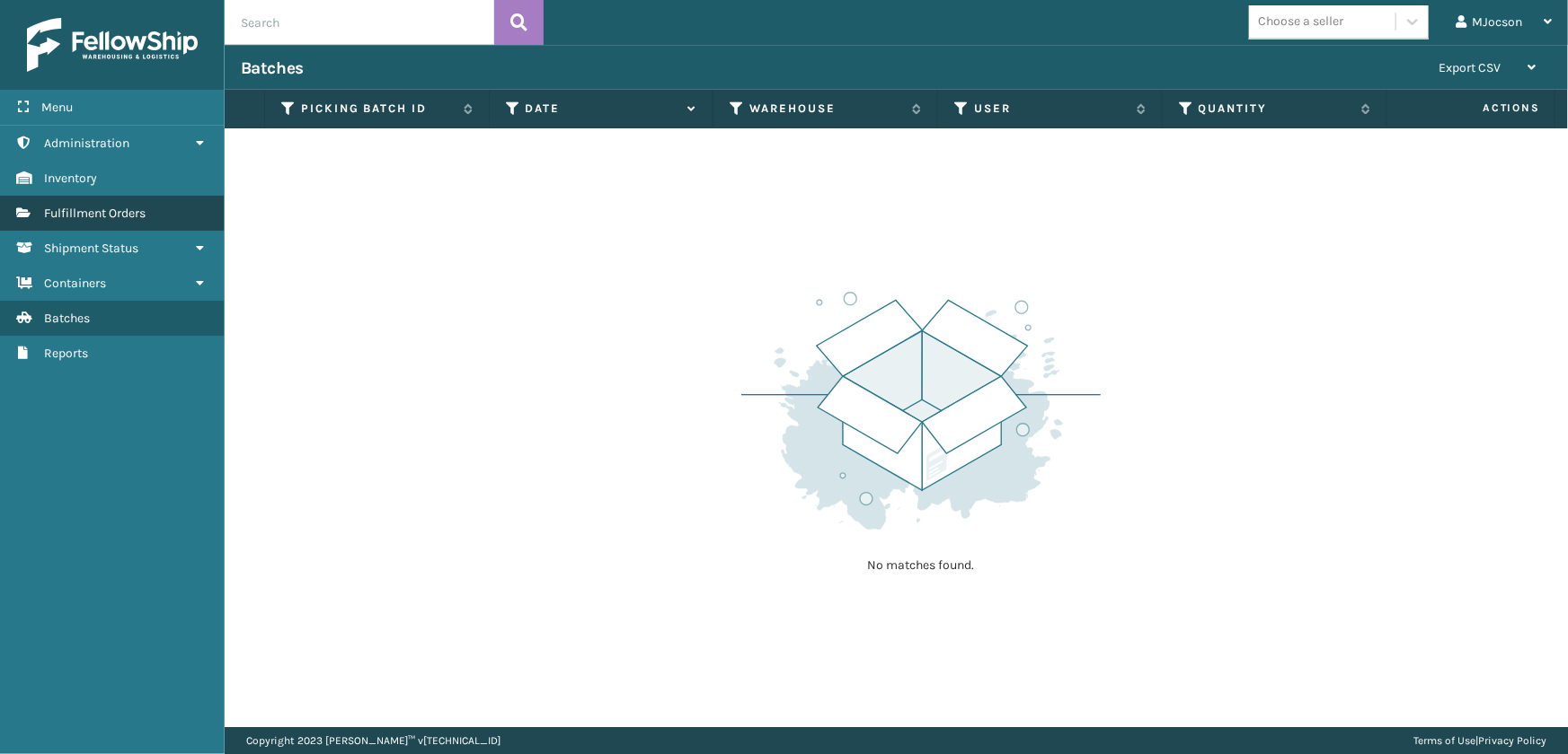
click at [90, 211] on span "Fulfillment Orders" at bounding box center [94, 213] width 102 height 16
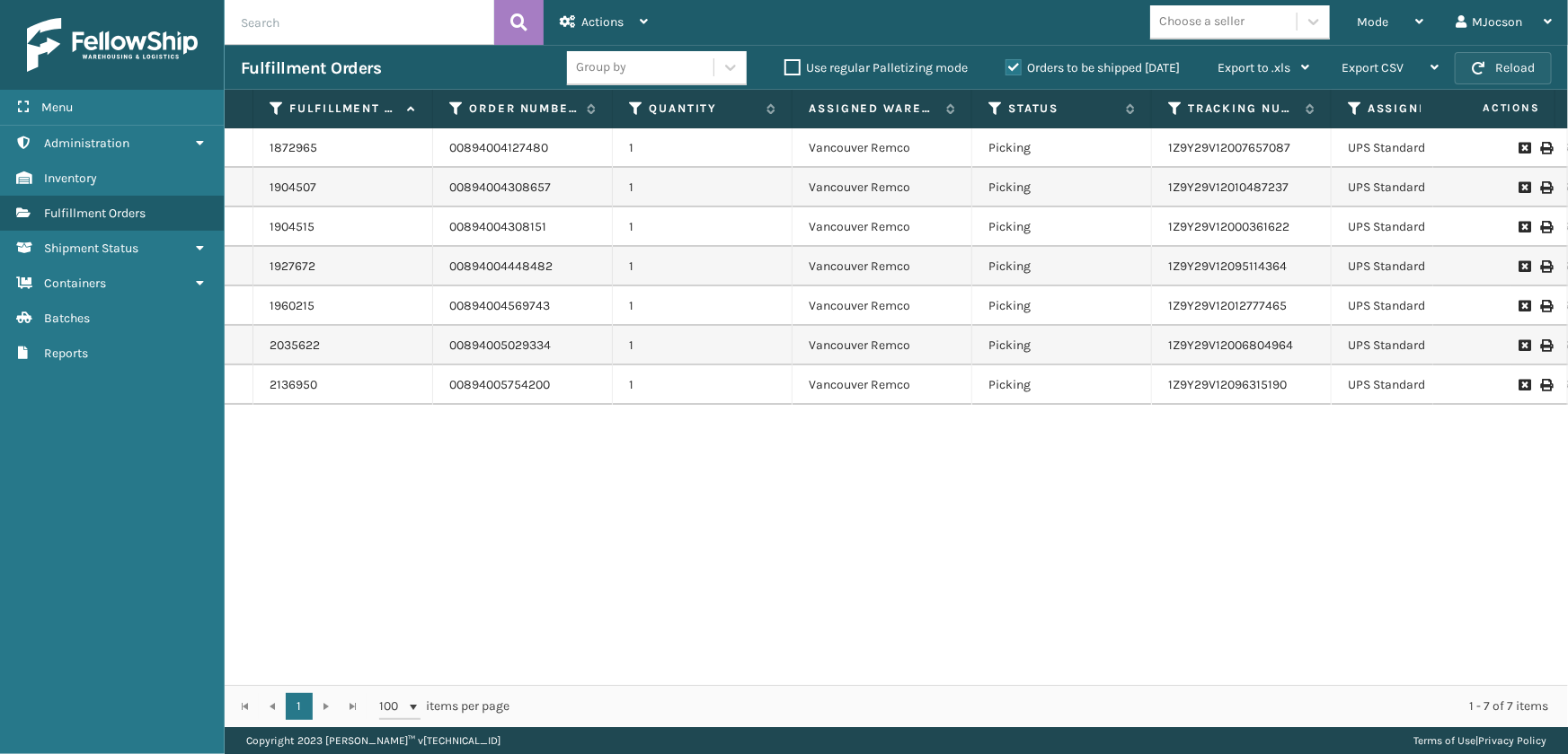
click at [1510, 72] on button "Reload" at bounding box center [1503, 68] width 97 height 32
click at [62, 322] on span "Batches" at bounding box center [66, 318] width 46 height 16
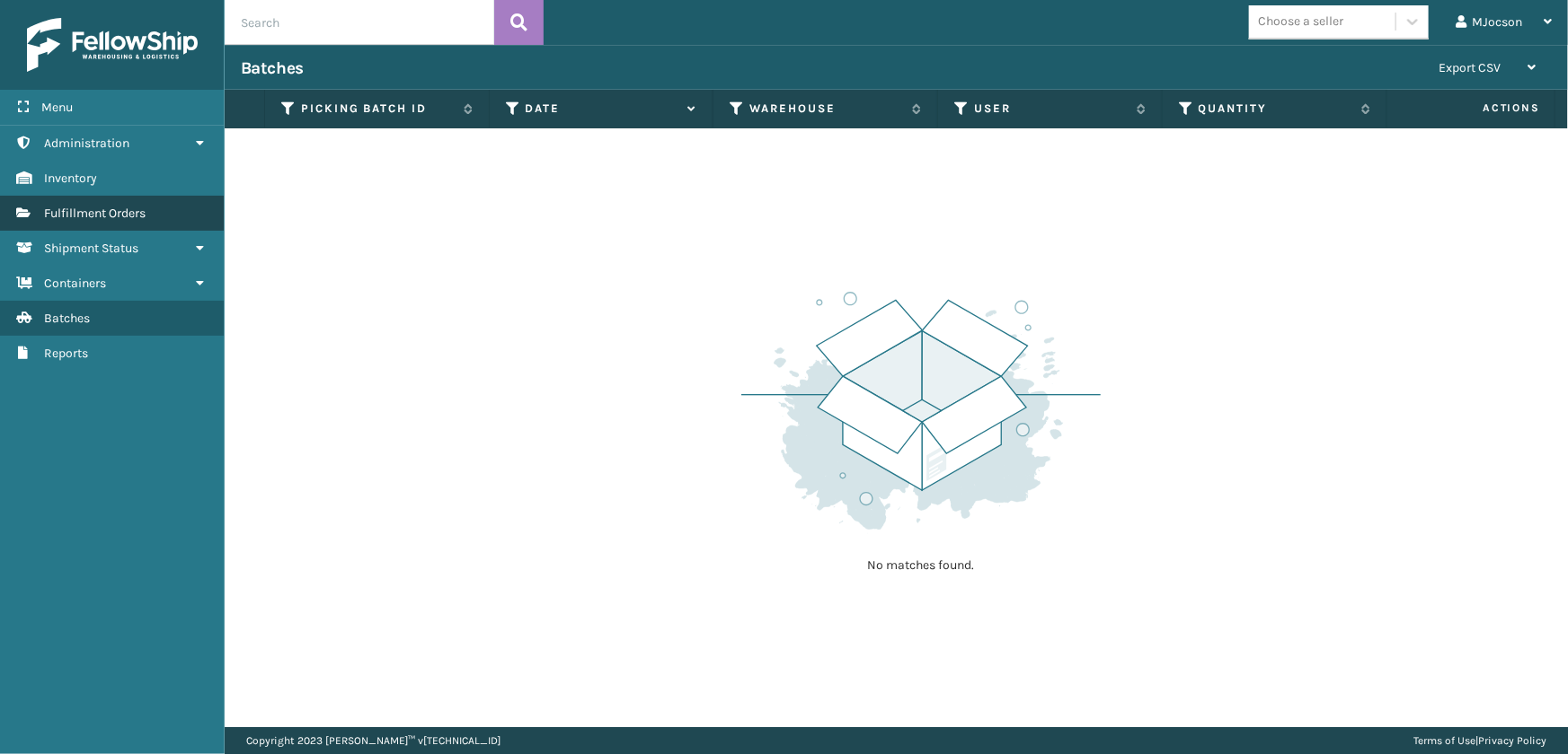
click at [52, 209] on span "Fulfillment Orders" at bounding box center [94, 213] width 102 height 16
